Goal: Transaction & Acquisition: Book appointment/travel/reservation

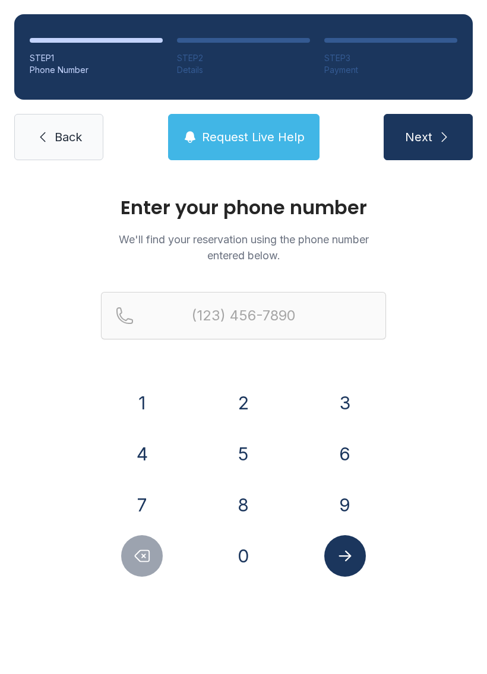
click at [147, 456] on button "4" at bounding box center [142, 454] width 42 height 42
click at [148, 490] on button "7" at bounding box center [142, 505] width 42 height 42
click at [258, 499] on button "8" at bounding box center [244, 505] width 42 height 42
click at [156, 450] on button "4" at bounding box center [142, 454] width 42 height 42
click at [260, 456] on button "5" at bounding box center [244, 454] width 42 height 42
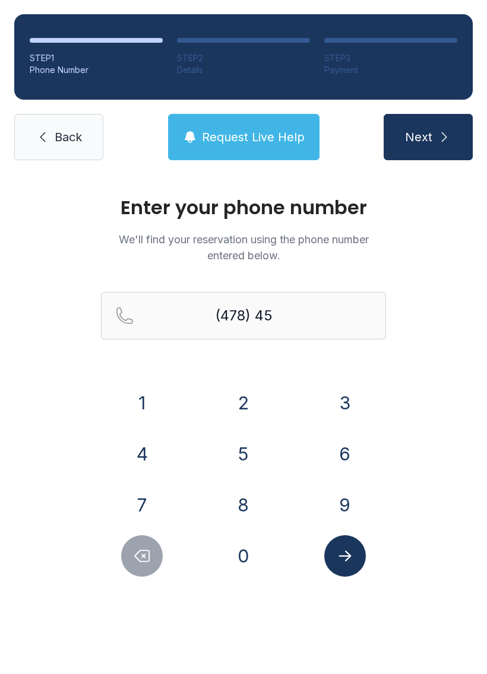
click at [259, 455] on button "5" at bounding box center [244, 454] width 42 height 42
click at [249, 396] on button "2" at bounding box center [244, 403] width 42 height 42
click at [141, 447] on button "4" at bounding box center [142, 454] width 42 height 42
click at [348, 499] on button "9" at bounding box center [345, 505] width 42 height 42
click at [356, 456] on button "6" at bounding box center [345, 454] width 42 height 42
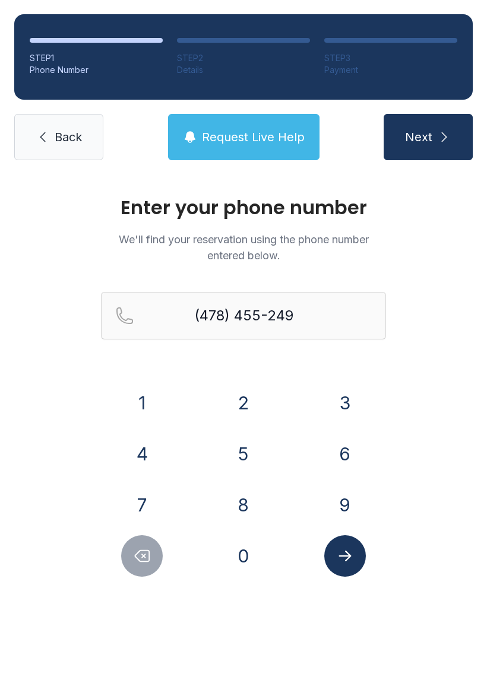
type input "[PHONE_NUMBER]"
click at [353, 551] on icon "Submit lookup form" at bounding box center [345, 556] width 18 height 18
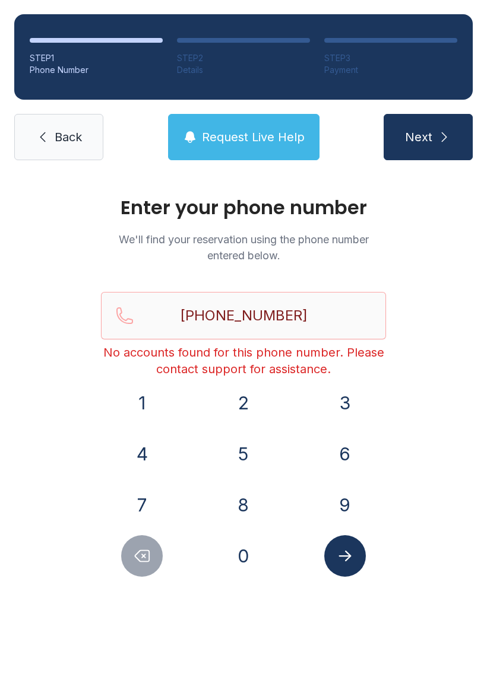
click at [81, 157] on link "Back" at bounding box center [58, 137] width 89 height 46
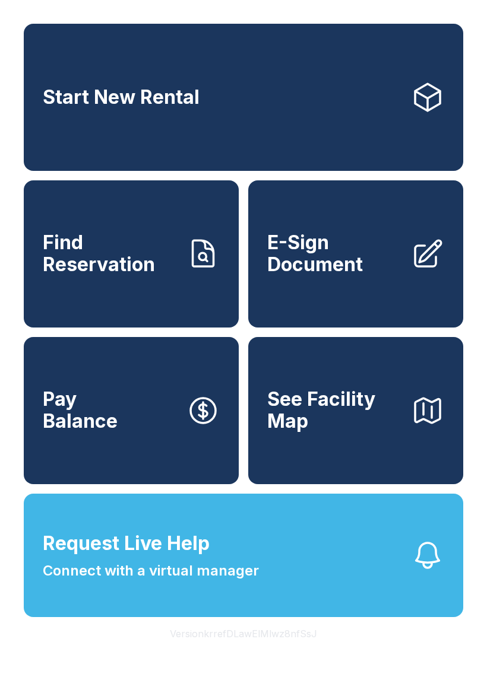
click at [80, 157] on link "Start New Rental" at bounding box center [243, 97] width 439 height 147
